Goal: Obtain resource: Download file/media

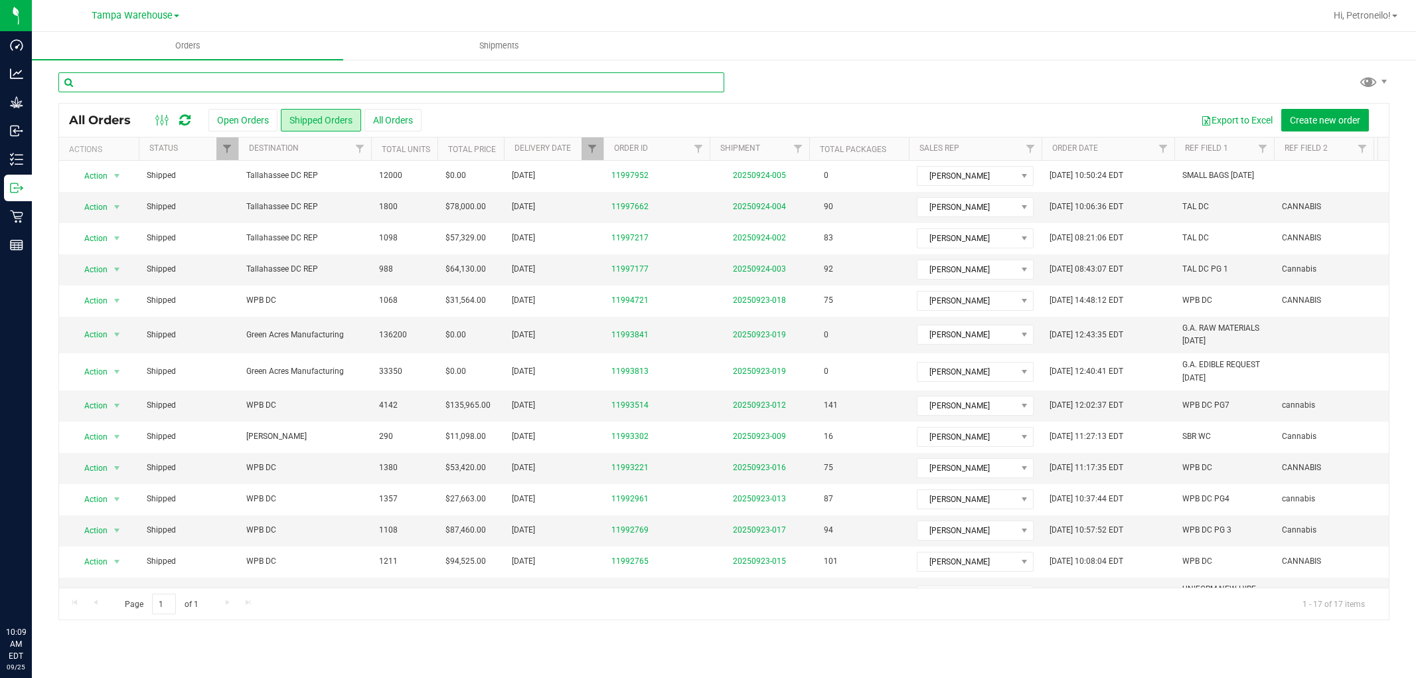
click at [301, 85] on input "text" at bounding box center [391, 82] width 666 height 20
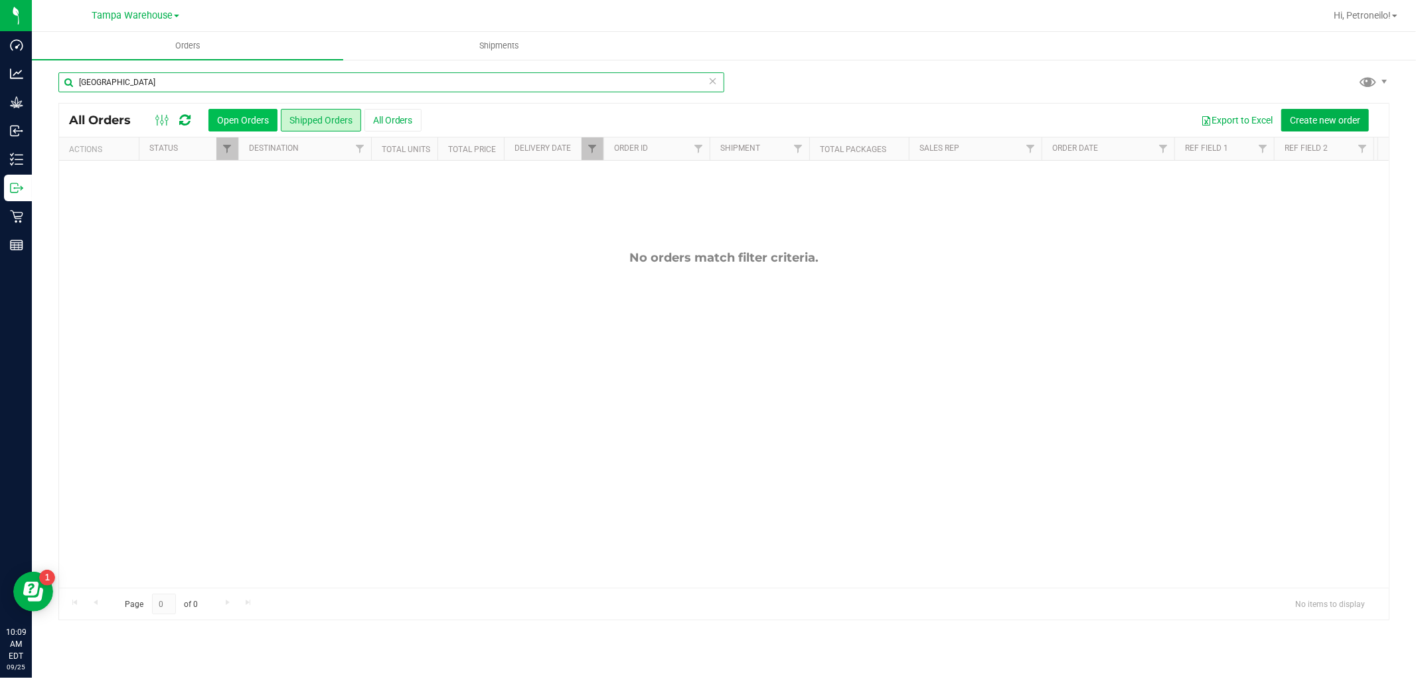
type input "[GEOGRAPHIC_DATA]"
click at [254, 121] on button "Open Orders" at bounding box center [242, 120] width 69 height 23
click at [326, 118] on button "Shipped Orders" at bounding box center [321, 120] width 80 height 23
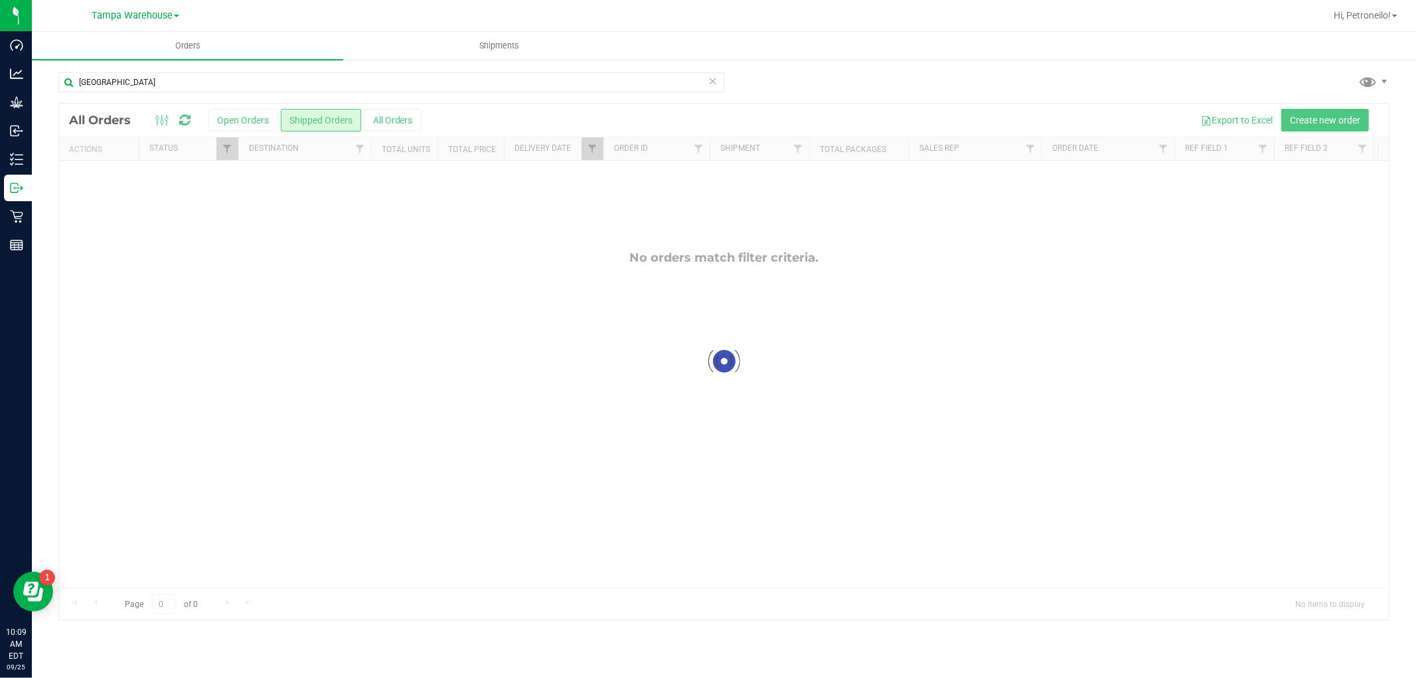
click at [595, 157] on div at bounding box center [724, 362] width 1330 height 516
click at [596, 153] on span "Filter" at bounding box center [592, 148] width 11 height 11
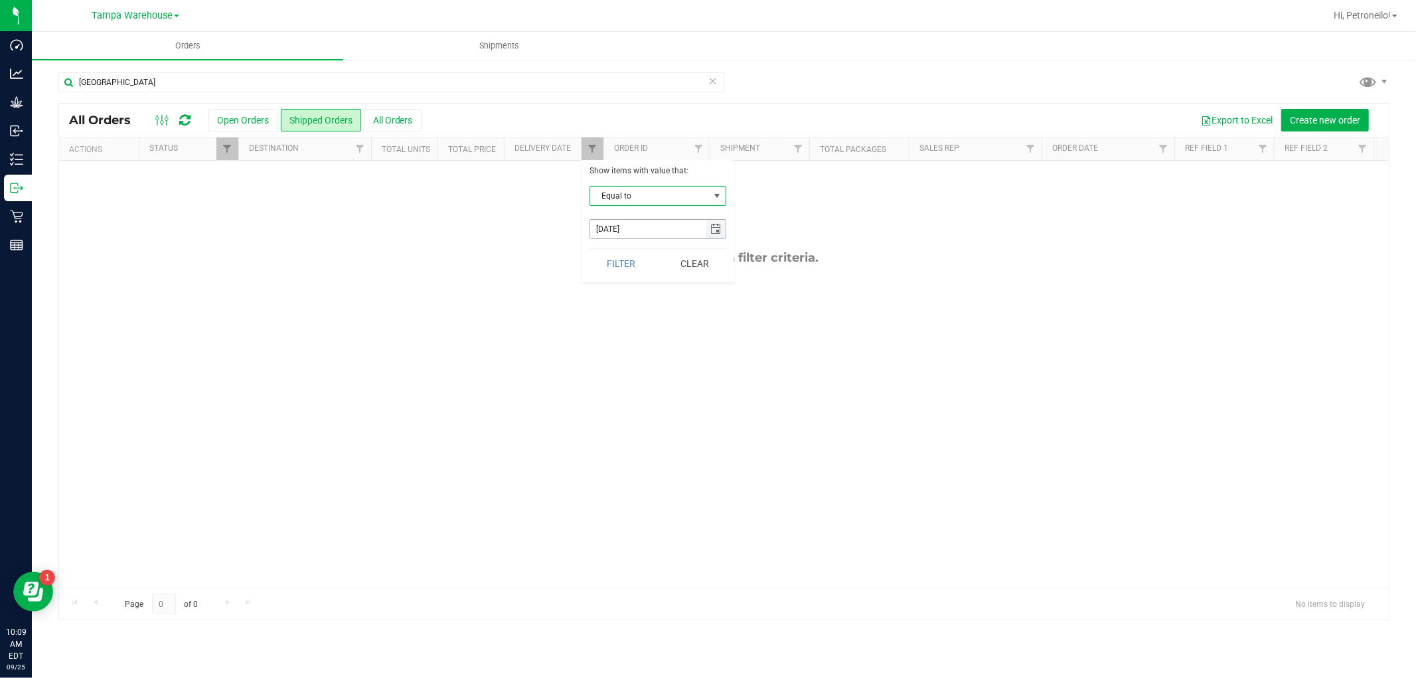
click at [714, 226] on span "select" at bounding box center [715, 229] width 11 height 11
click at [681, 367] on link "25" at bounding box center [679, 368] width 19 height 21
type input "[DATE]"
click at [628, 266] on button "Filter" at bounding box center [622, 263] width 64 height 29
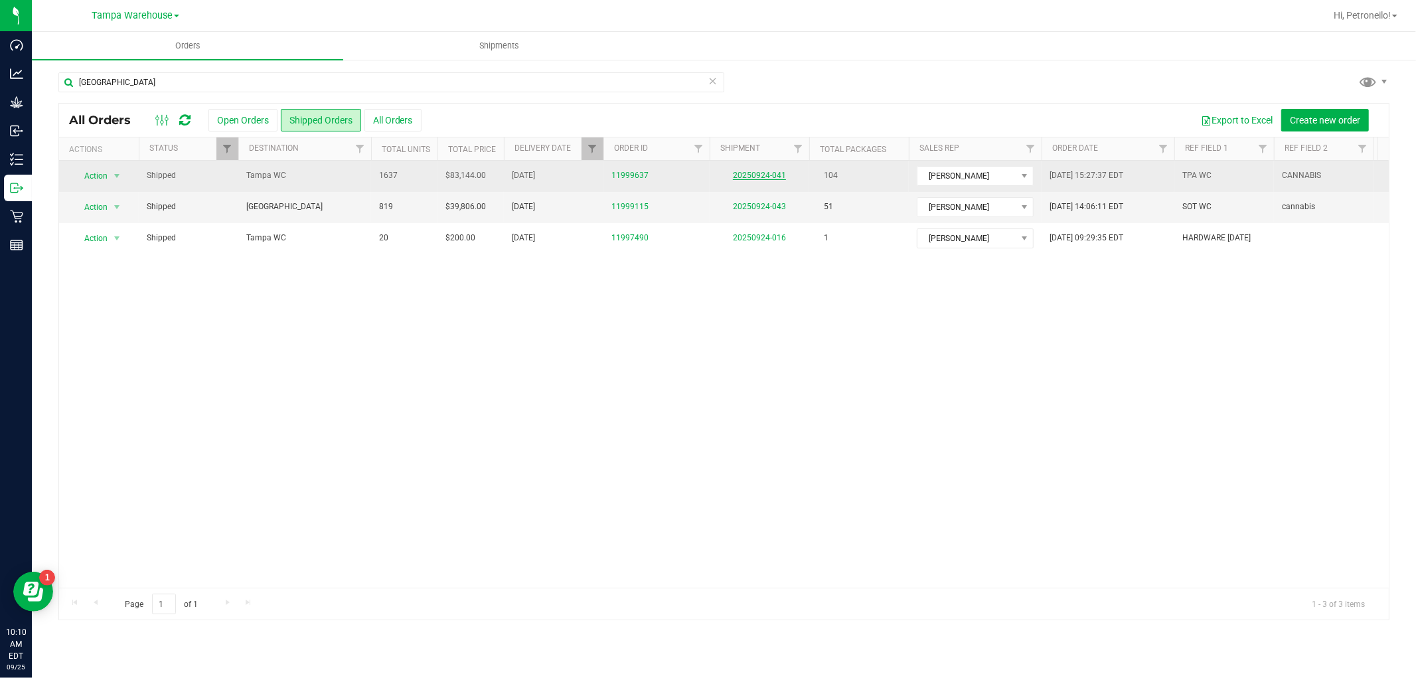
click at [760, 171] on link "20250924-041" at bounding box center [759, 175] width 53 height 9
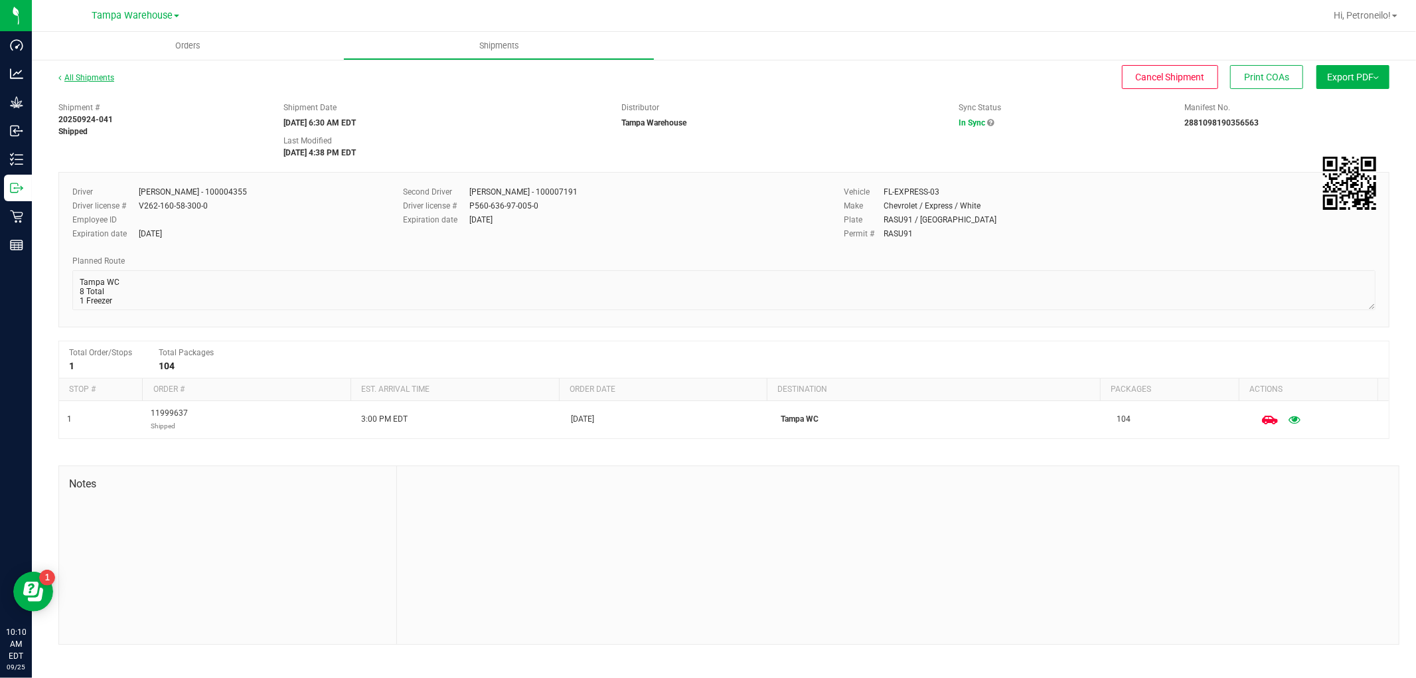
click at [96, 76] on link "All Shipments" at bounding box center [86, 77] width 56 height 9
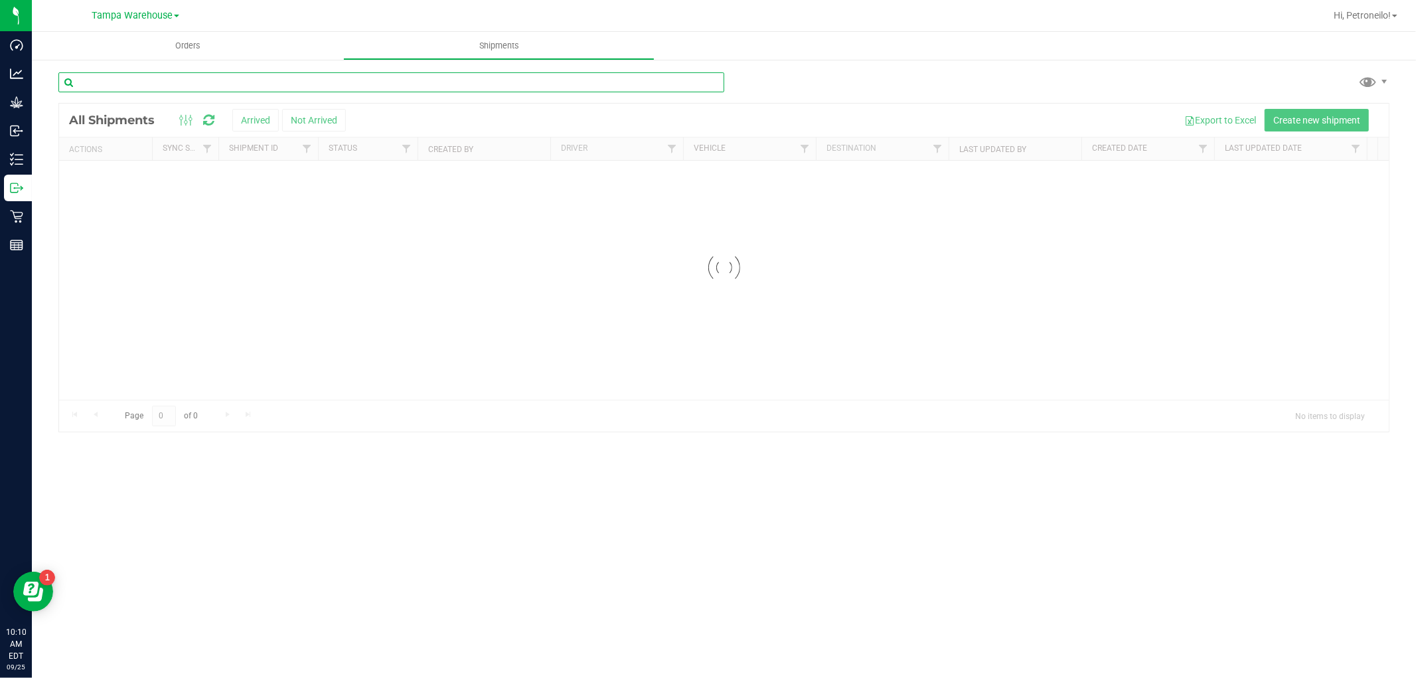
click at [528, 82] on input "text" at bounding box center [391, 82] width 666 height 20
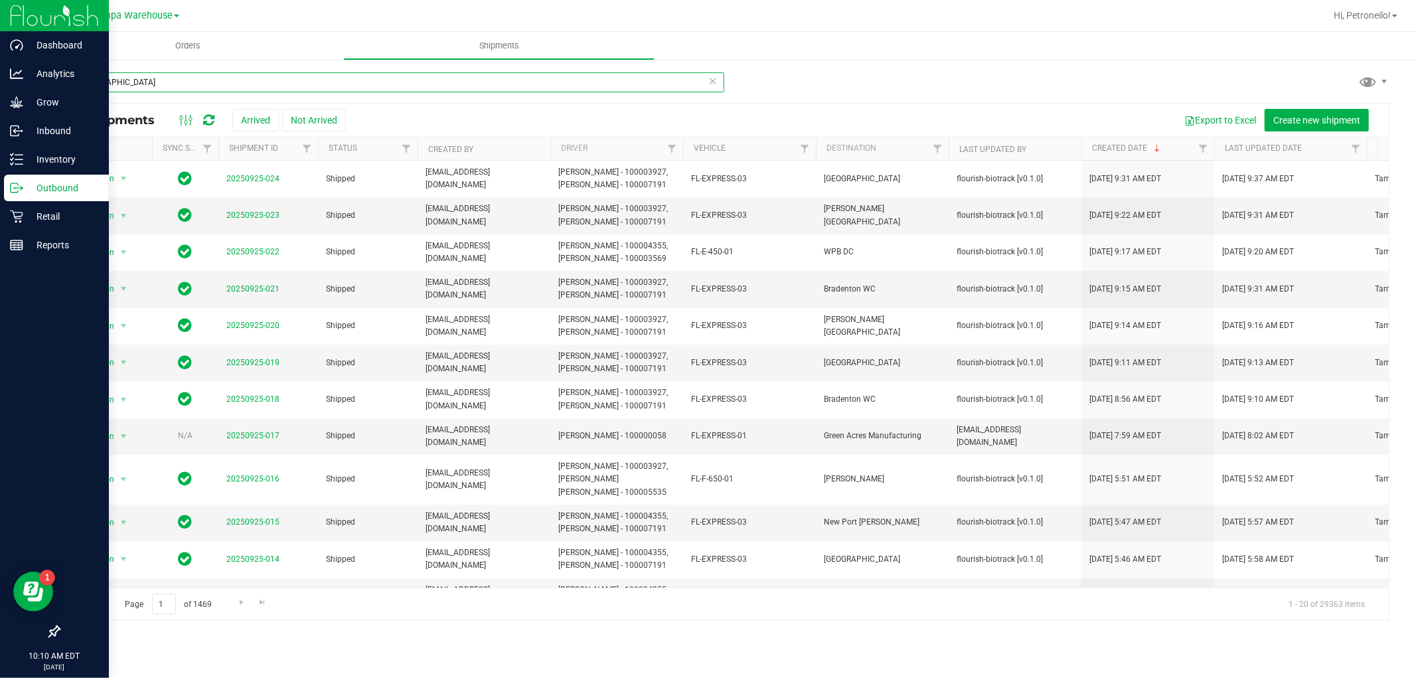
type input "[GEOGRAPHIC_DATA]"
click at [17, 187] on icon at bounding box center [16, 187] width 13 height 13
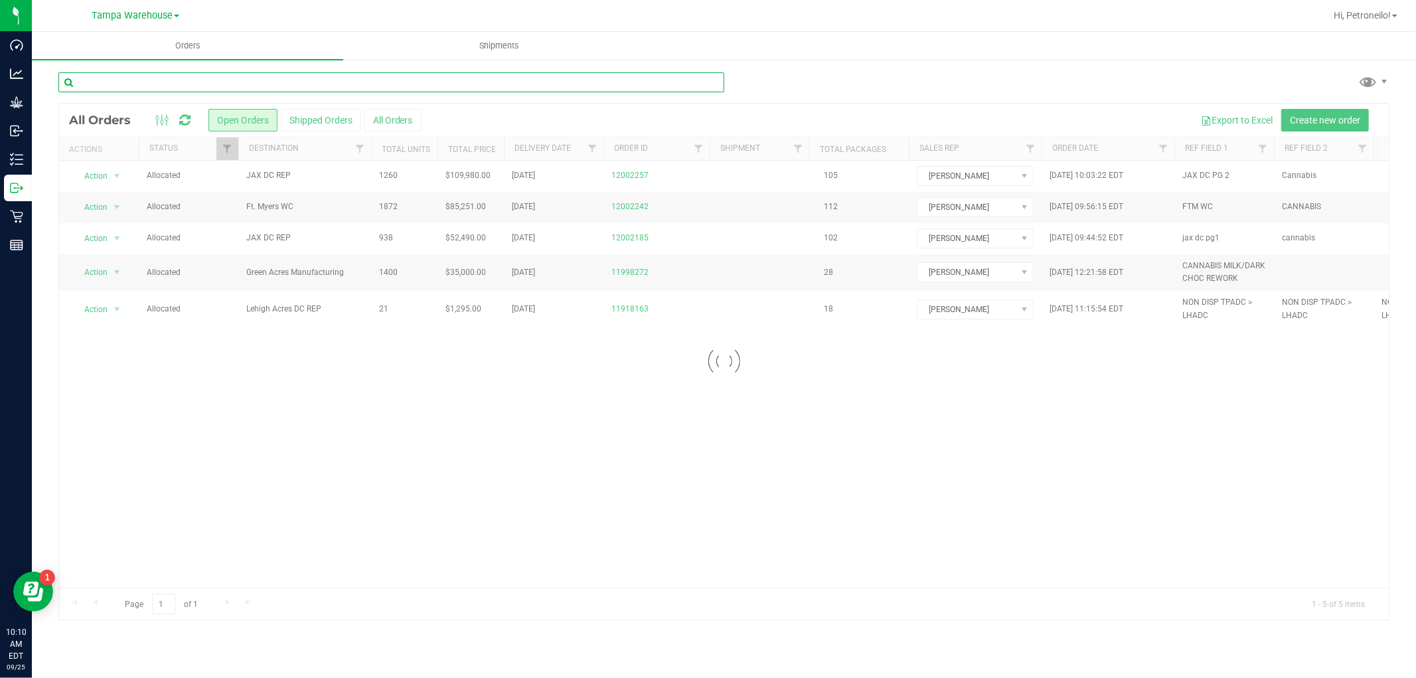
click at [295, 78] on input "text" at bounding box center [391, 82] width 666 height 20
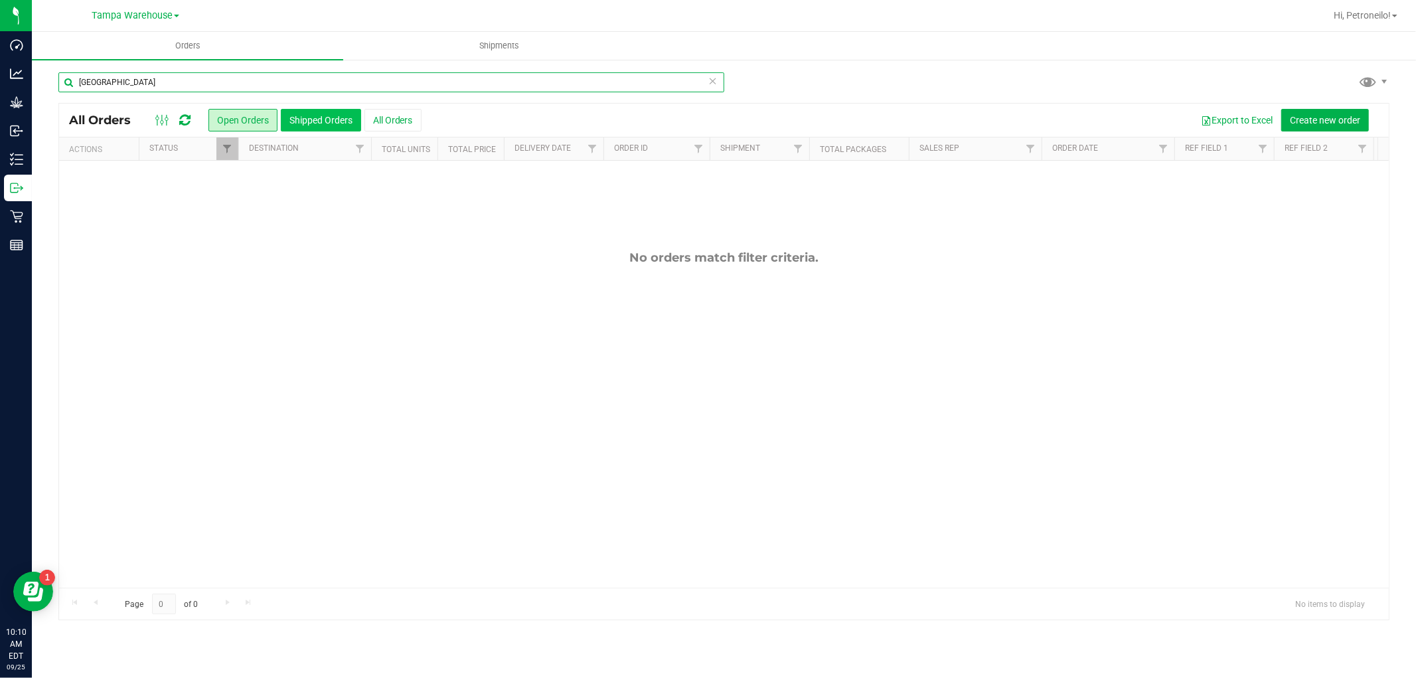
type input "[GEOGRAPHIC_DATA]"
click at [329, 122] on button "Shipped Orders" at bounding box center [321, 120] width 80 height 23
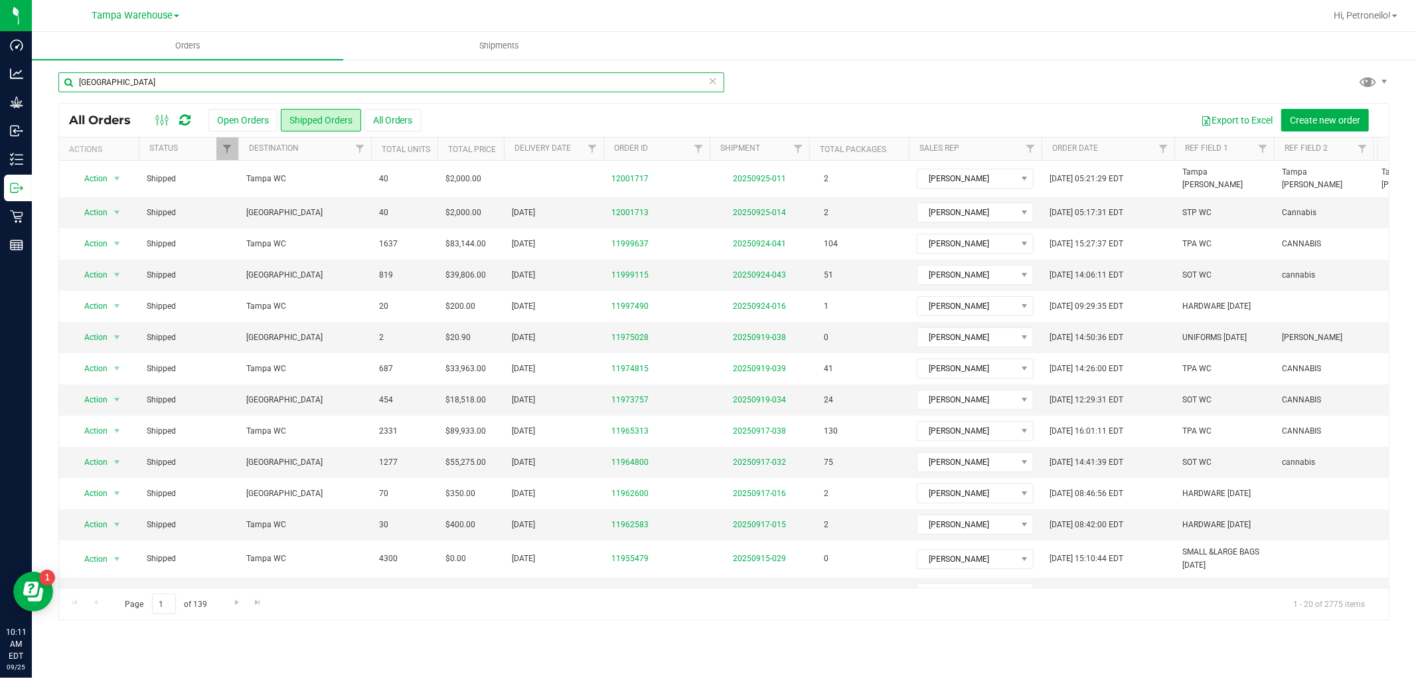
click at [262, 87] on input "[GEOGRAPHIC_DATA]" at bounding box center [391, 82] width 666 height 20
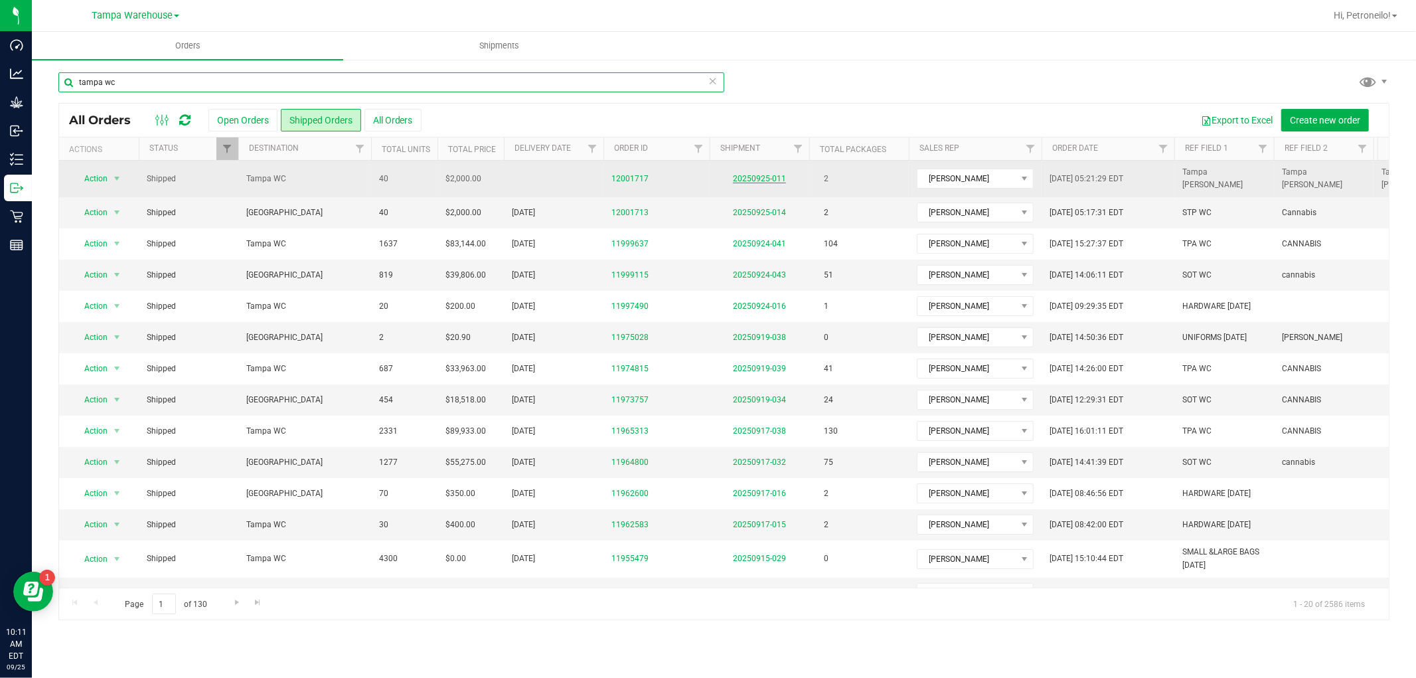
type input "tampa wc"
click at [751, 174] on link "20250925-011" at bounding box center [759, 178] width 53 height 9
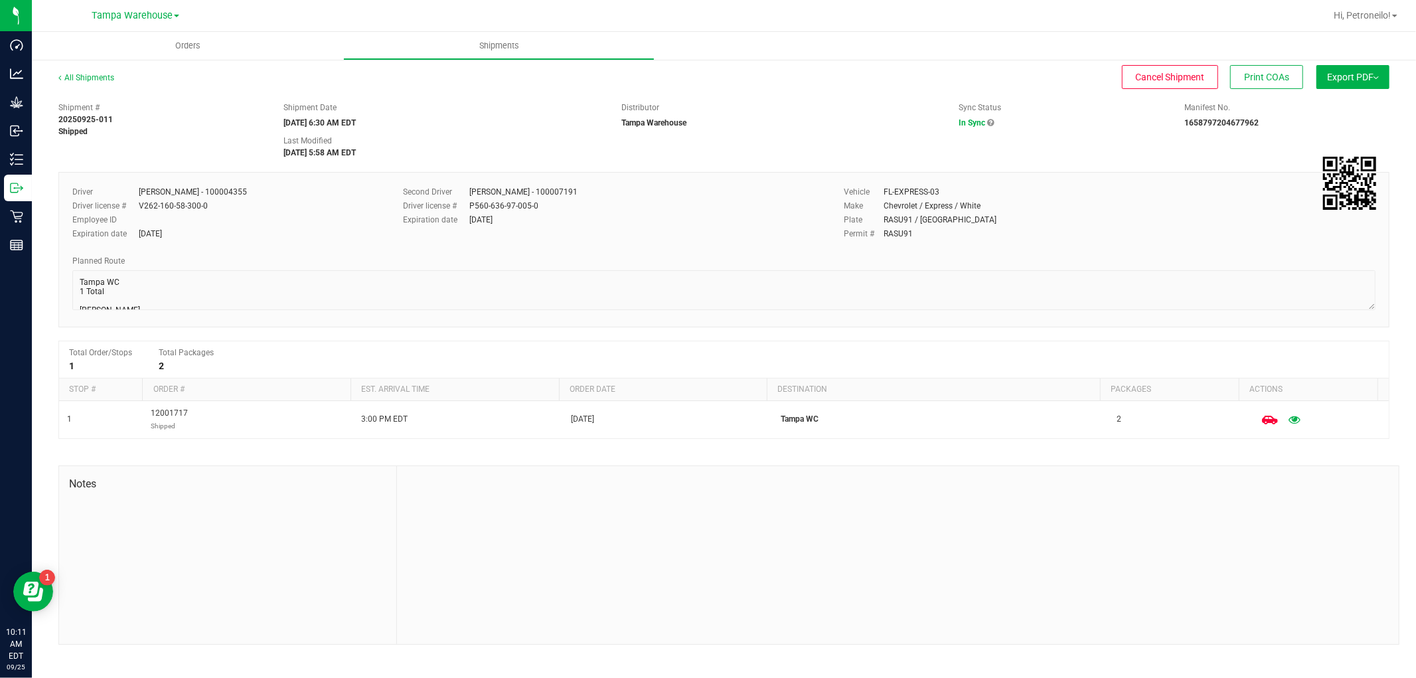
click at [1361, 84] on button "Export PDF" at bounding box center [1352, 77] width 73 height 24
click at [1346, 104] on span "Manifest by Package ID" at bounding box center [1333, 106] width 84 height 9
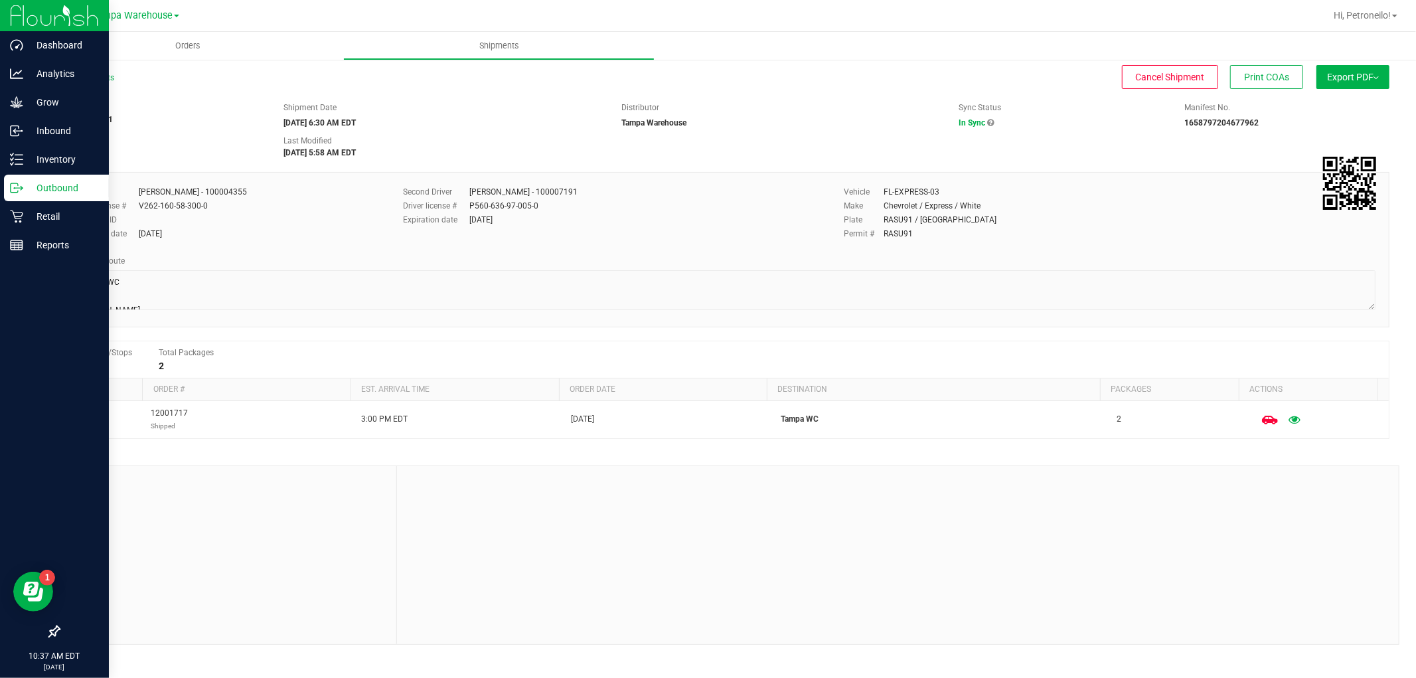
click at [27, 183] on p "Outbound" at bounding box center [63, 188] width 80 height 16
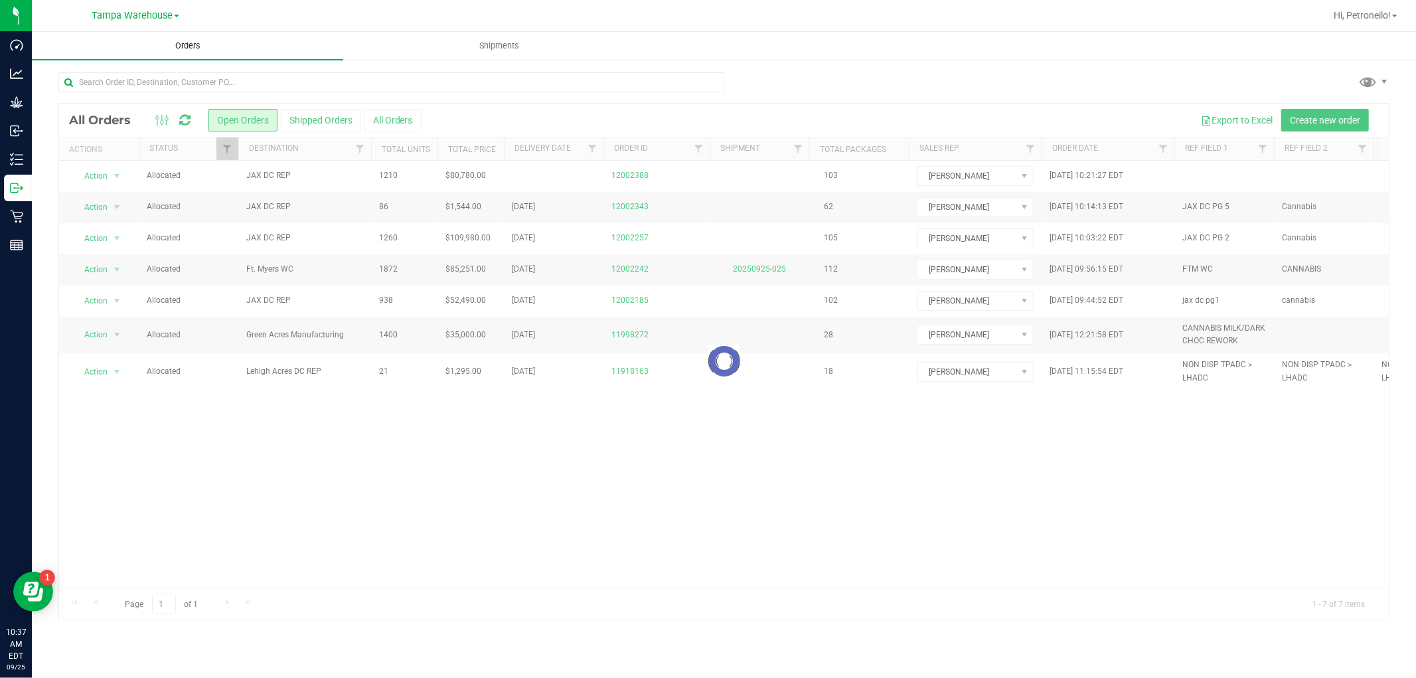
click at [176, 42] on span "Orders" at bounding box center [187, 46] width 61 height 12
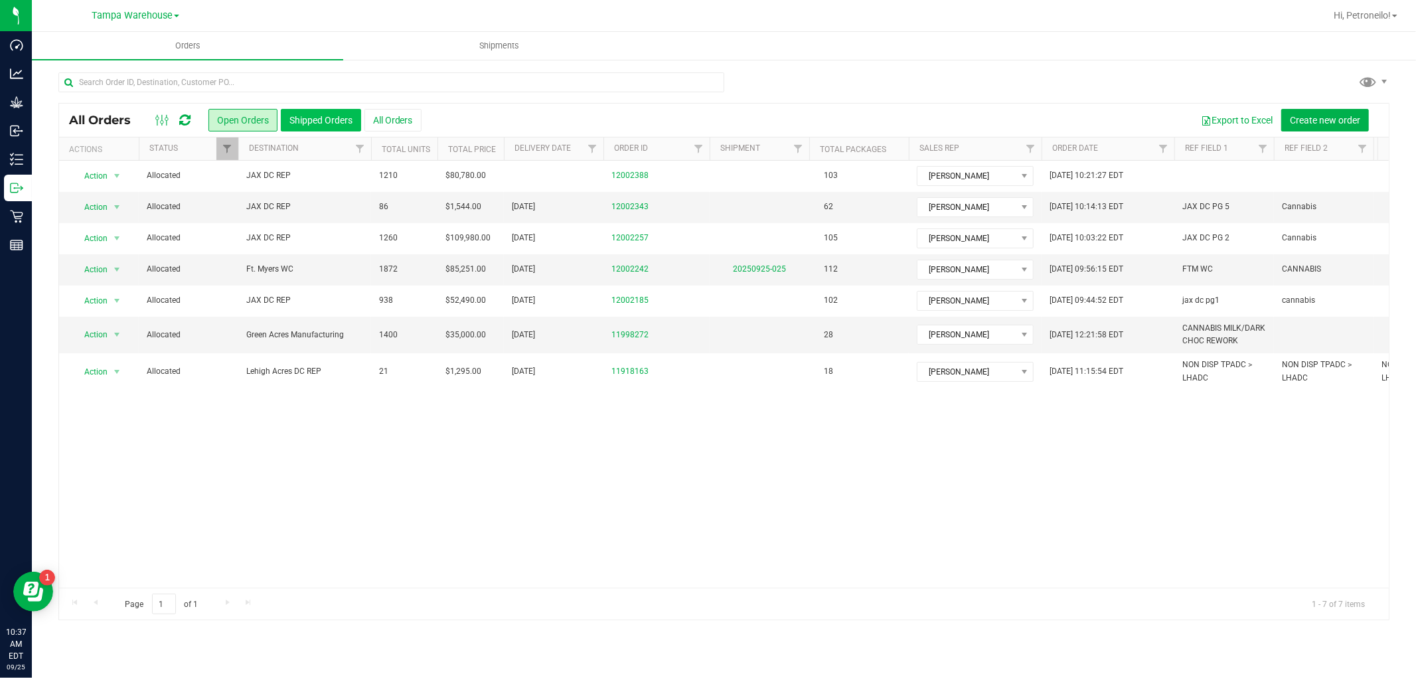
click at [297, 121] on button "Shipped Orders" at bounding box center [321, 120] width 80 height 23
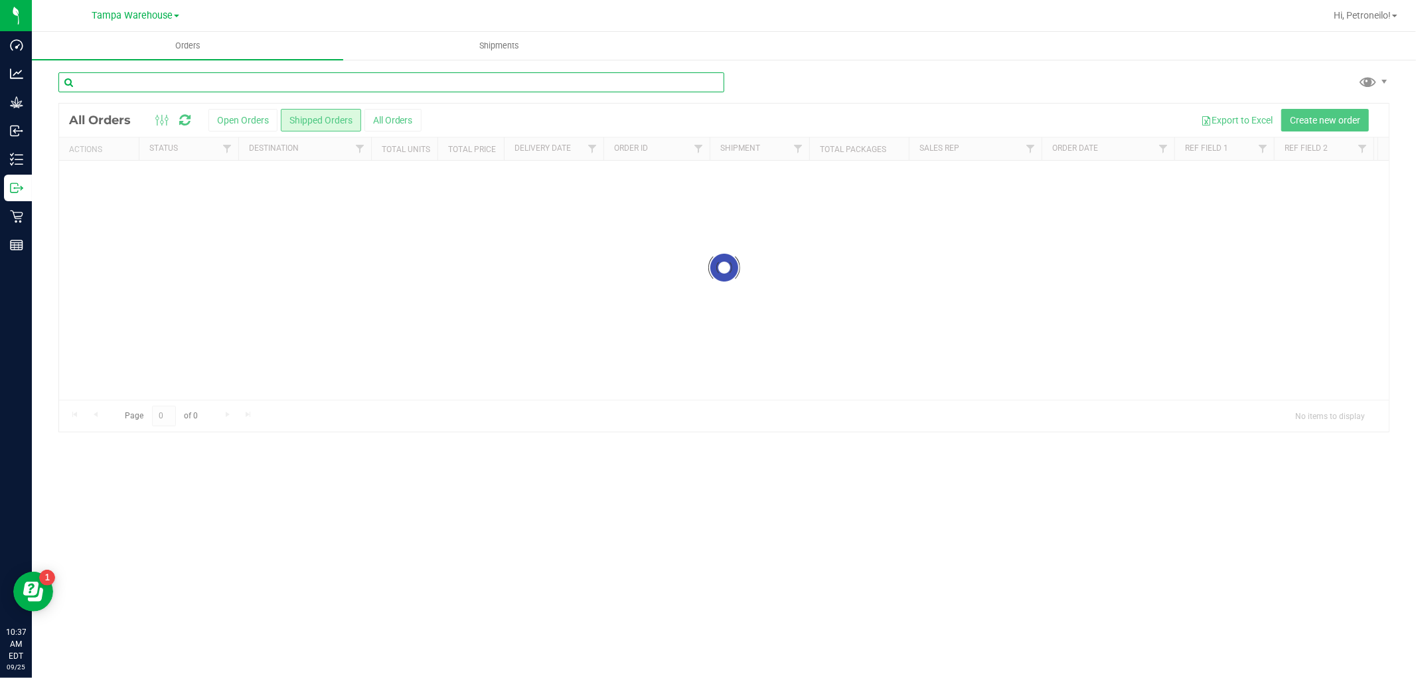
click at [283, 80] on input "text" at bounding box center [391, 82] width 666 height 20
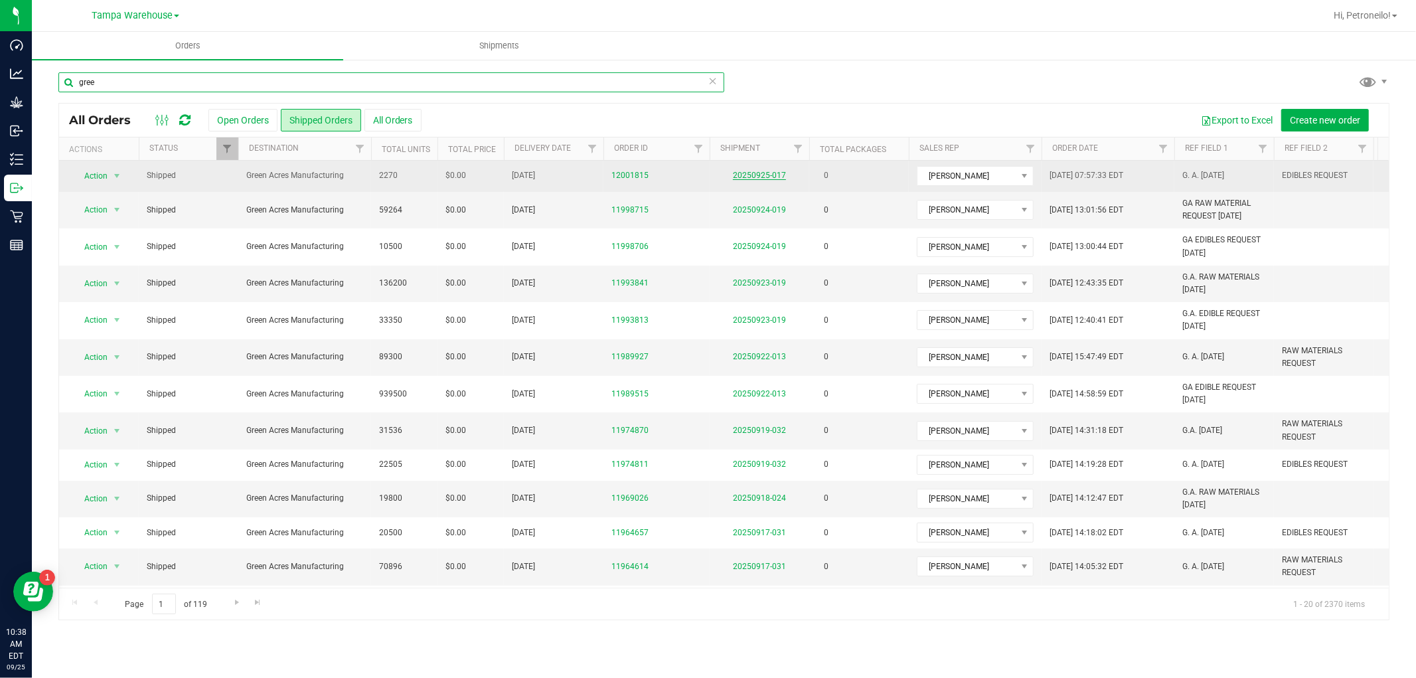
type input "gree"
click at [757, 176] on link "20250925-017" at bounding box center [759, 175] width 53 height 9
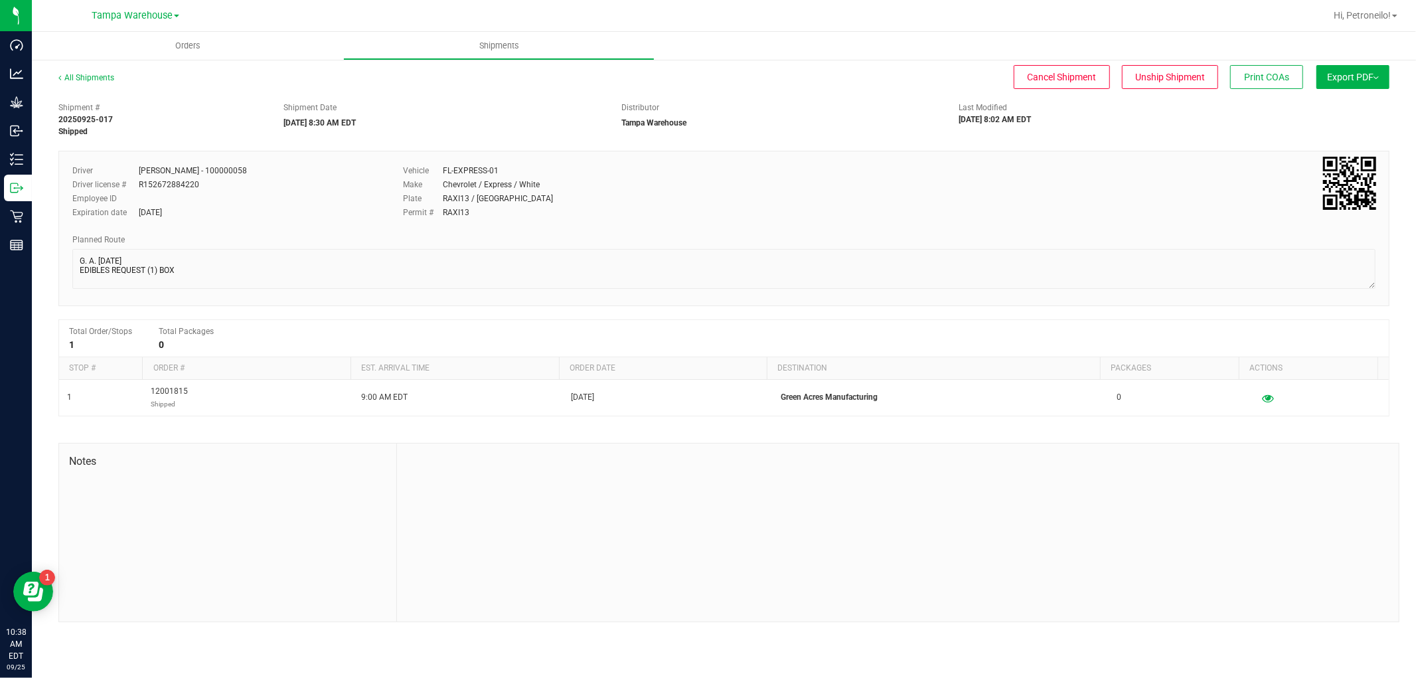
click at [1340, 80] on span "Export PDF" at bounding box center [1353, 77] width 52 height 11
click at [1308, 103] on span "Manifest by Package ID" at bounding box center [1333, 106] width 84 height 9
